Goal: Task Accomplishment & Management: Use online tool/utility

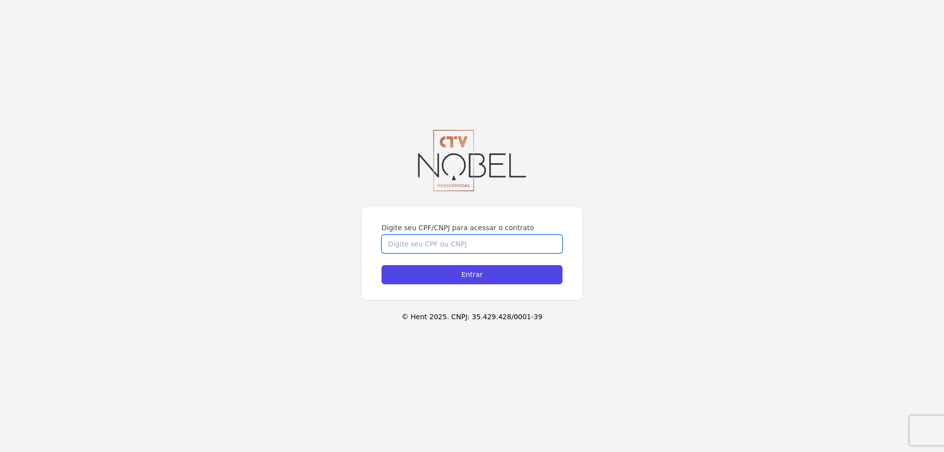
click at [396, 242] on input "Digite seu CPF/CNPJ para acessar o contrato" at bounding box center [472, 244] width 181 height 19
paste input "10.587.192/0001-38"
type input "10.587.192/0001-38"
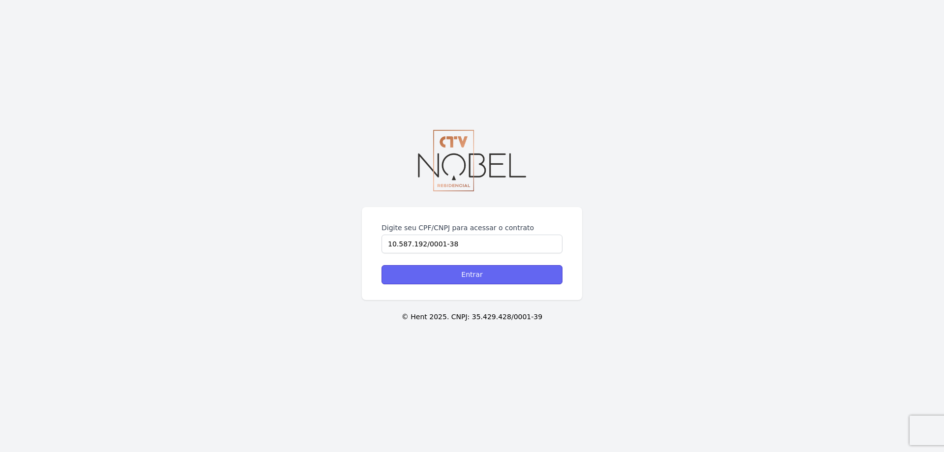
click at [461, 281] on input "Entrar" at bounding box center [472, 274] width 181 height 19
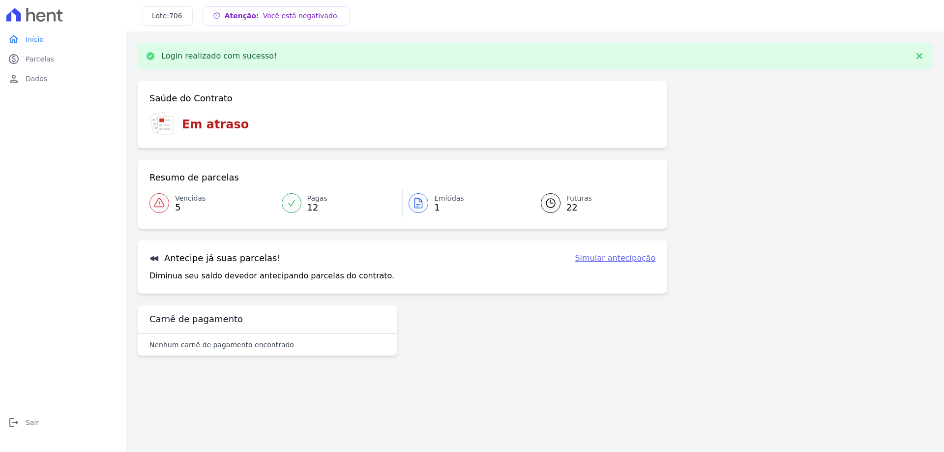
click at [179, 200] on span "Vencidas" at bounding box center [190, 198] width 30 height 10
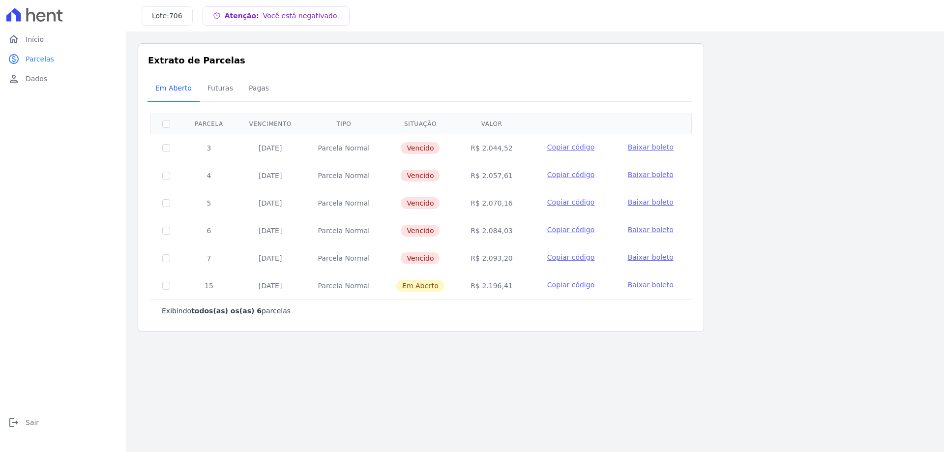
click at [645, 258] on span "Baixar boleto" at bounding box center [651, 257] width 46 height 8
